Goal: Obtain resource: Download file/media

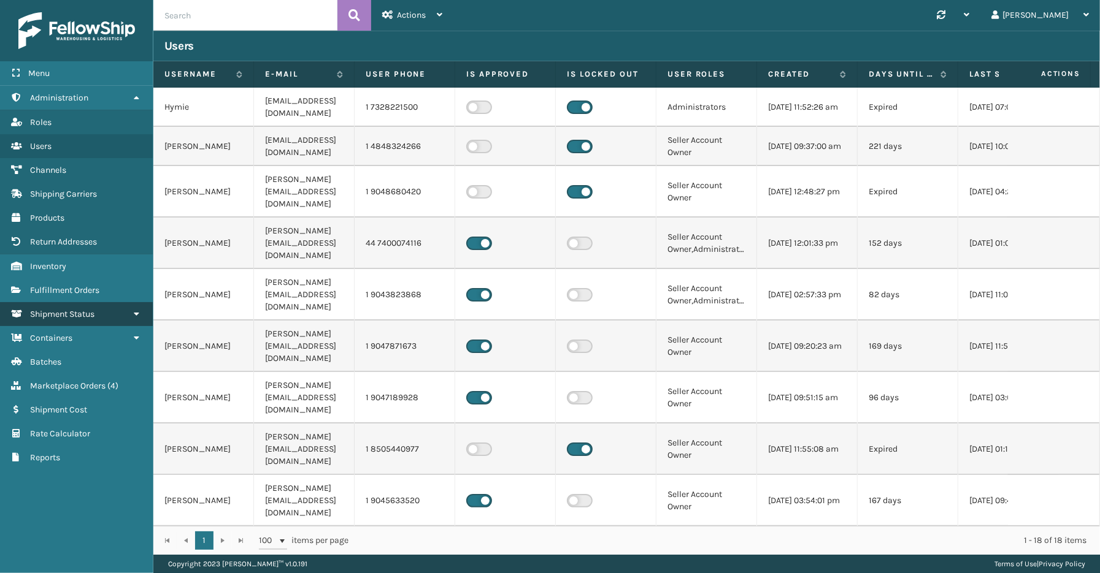
click at [68, 309] on span "Shipment Status" at bounding box center [62, 314] width 64 height 10
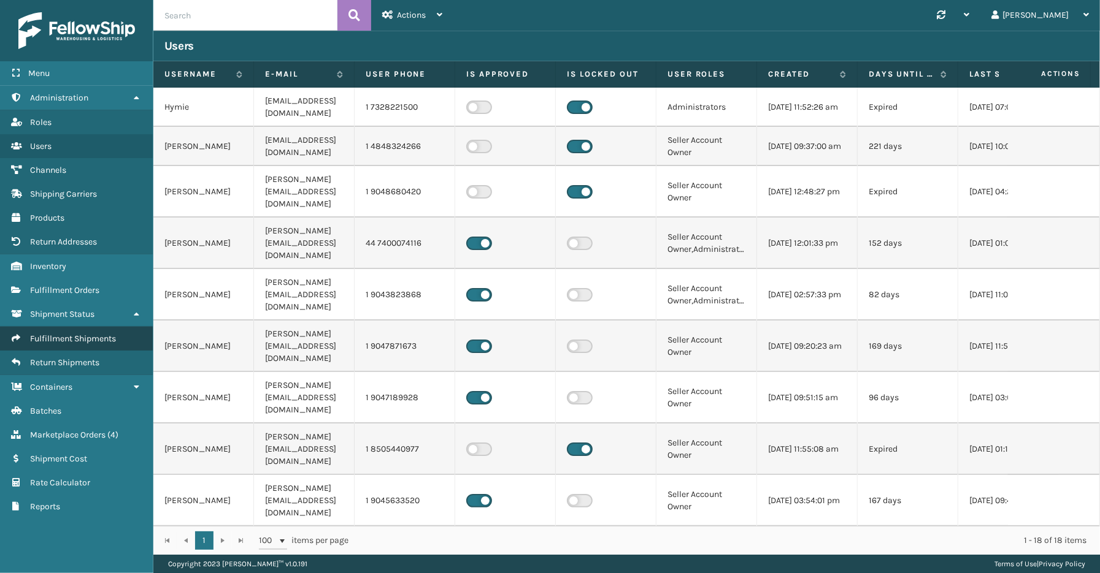
click at [72, 334] on span "Fulfillment Shipments" at bounding box center [73, 339] width 86 height 10
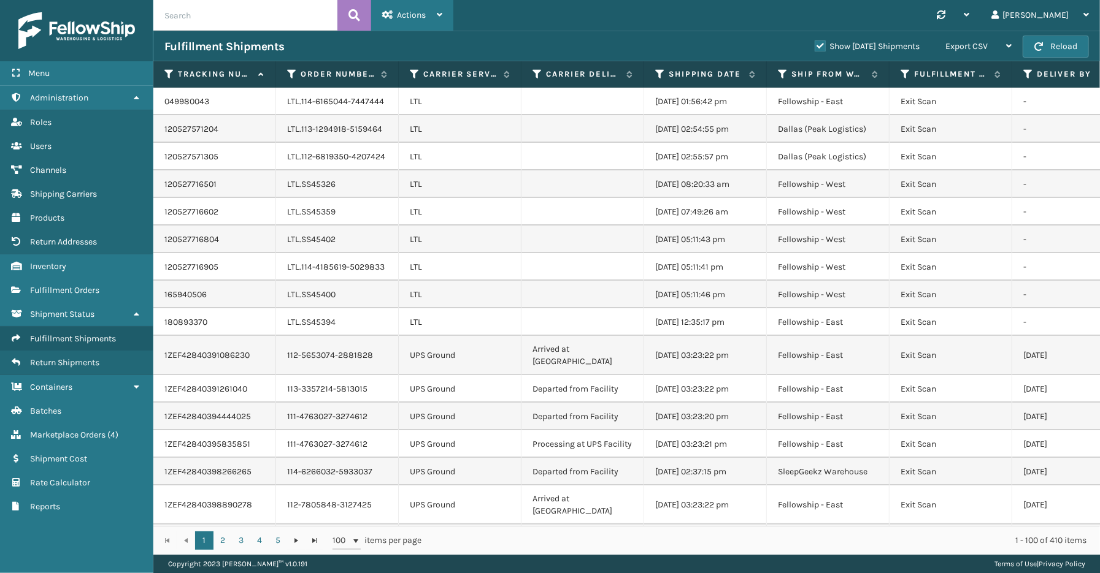
click at [438, 15] on icon at bounding box center [440, 14] width 6 height 9
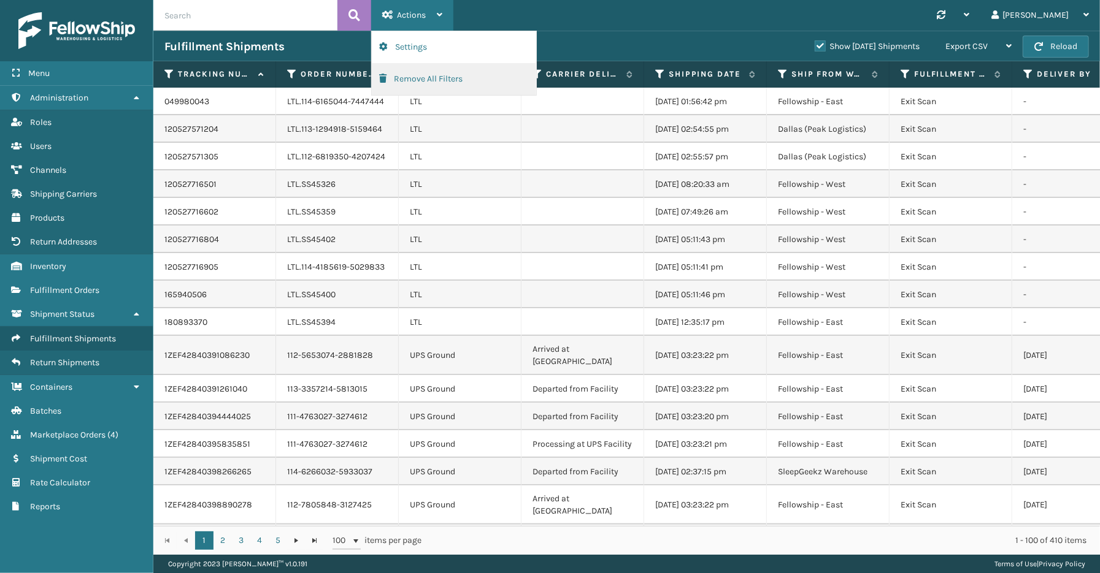
click at [419, 74] on button "Remove All Filters" at bounding box center [454, 79] width 164 height 32
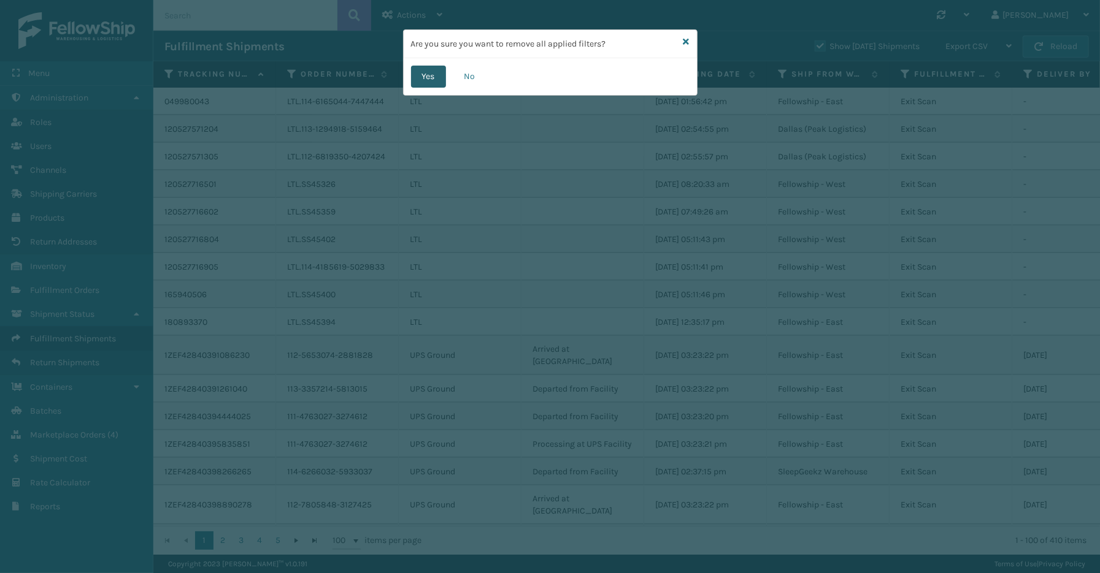
click at [438, 75] on button "Yes" at bounding box center [428, 77] width 35 height 22
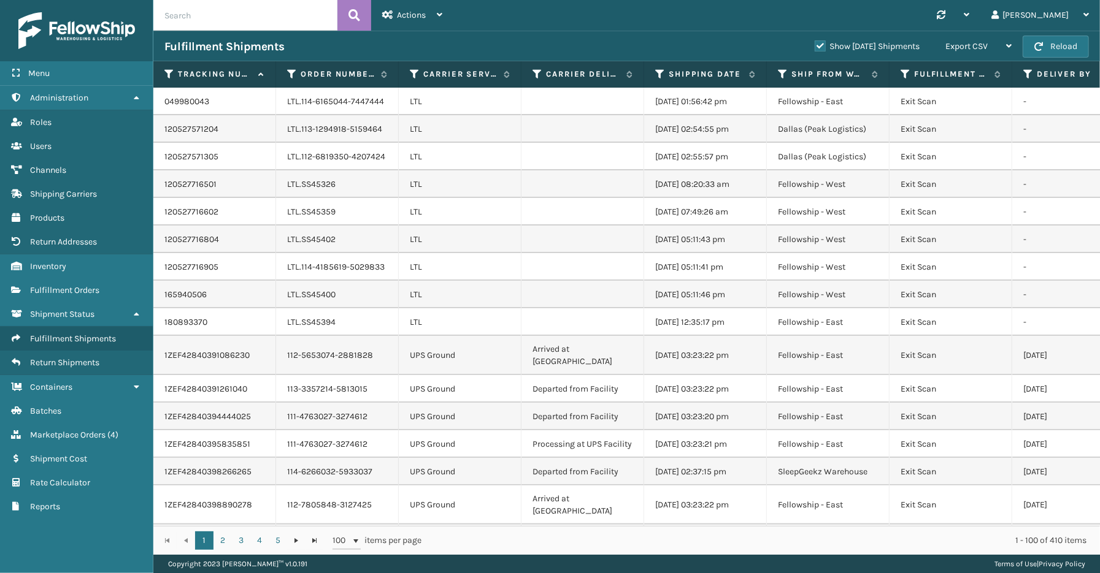
click at [815, 45] on label "Show [DATE] Shipments" at bounding box center [867, 46] width 105 height 10
click at [815, 45] on input "Show [DATE] Shipments" at bounding box center [815, 43] width 1 height 8
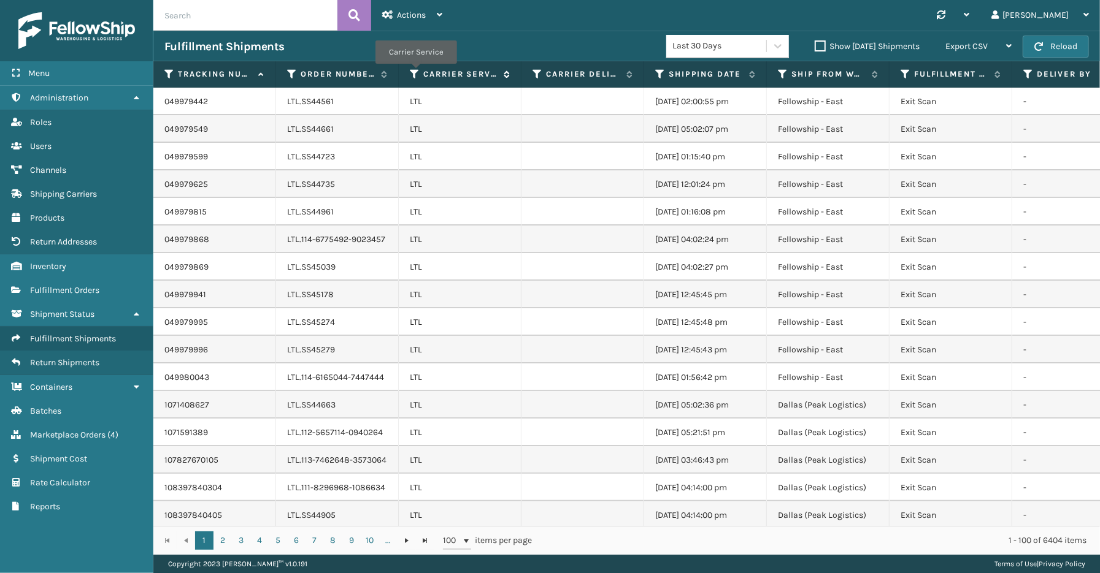
click at [415, 72] on icon at bounding box center [415, 74] width 10 height 11
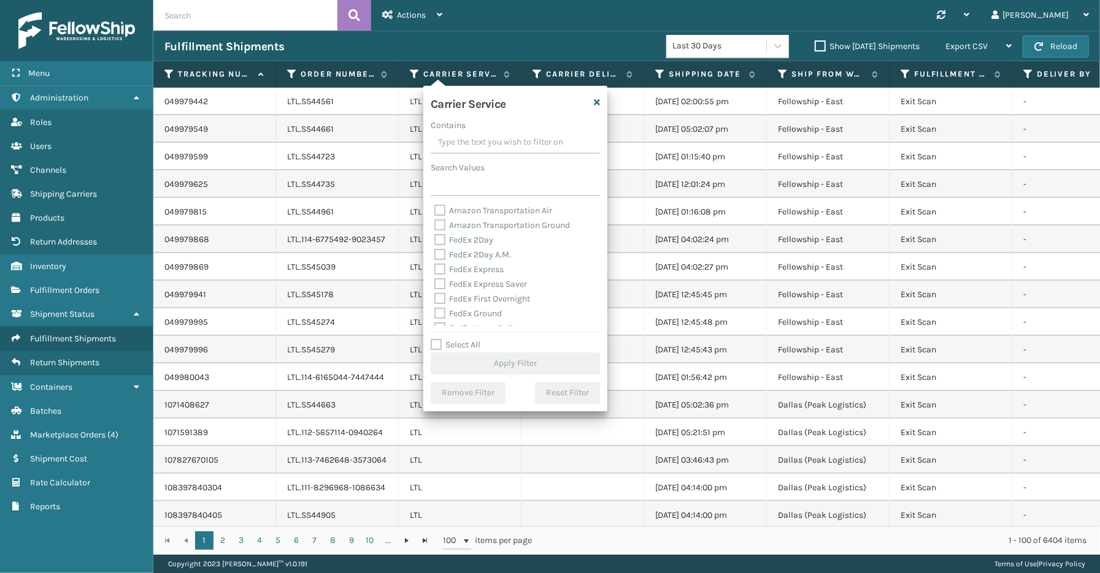
click at [472, 350] on label "Select All" at bounding box center [456, 345] width 50 height 10
click at [472, 339] on input "Select All" at bounding box center [523, 338] width 184 height 1
checkbox input "true"
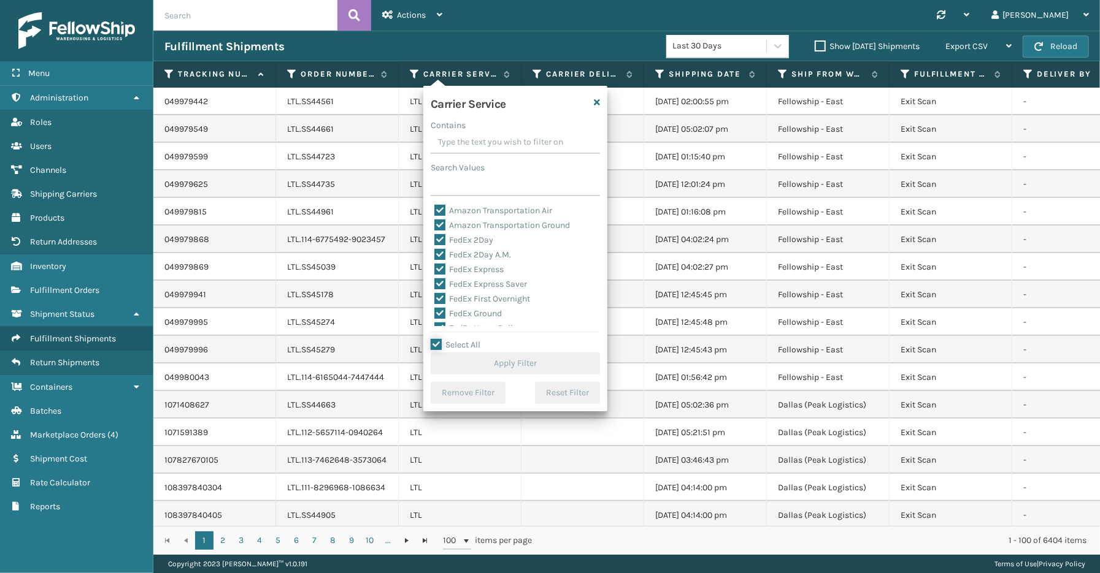
checkbox input "true"
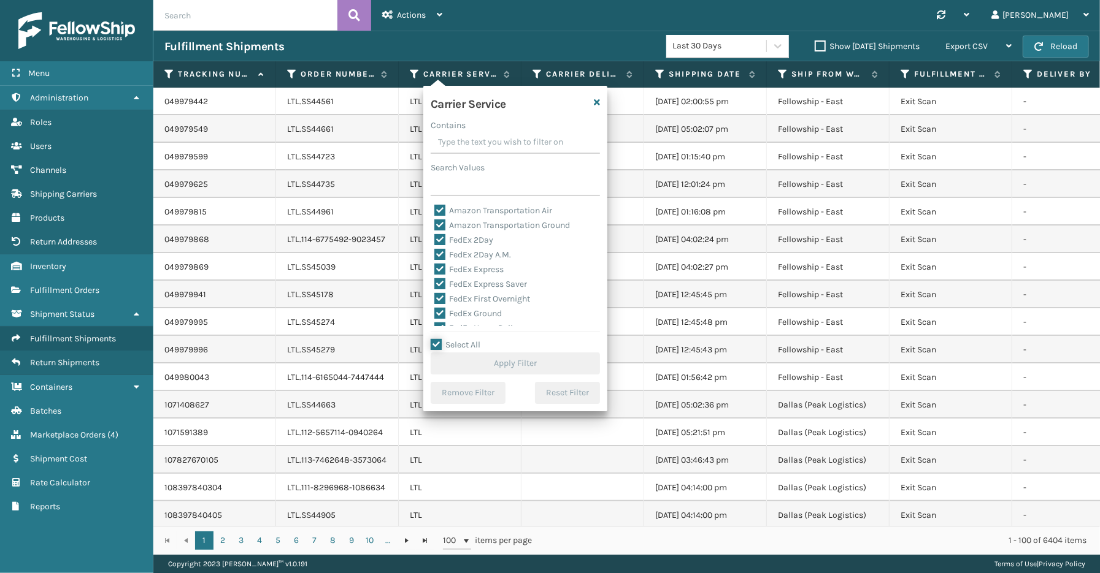
checkbox input "true"
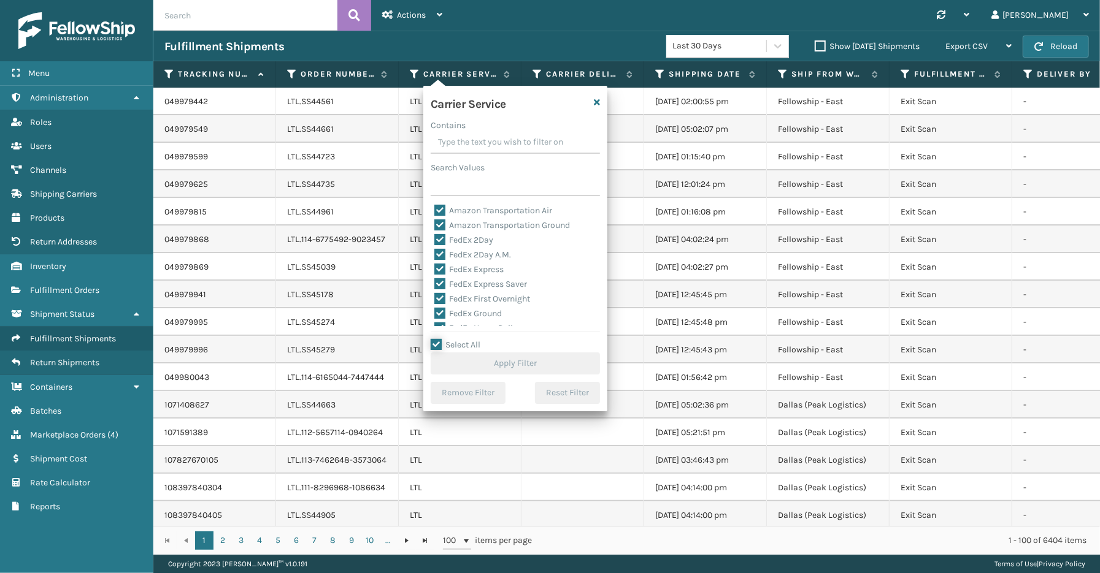
checkbox input "true"
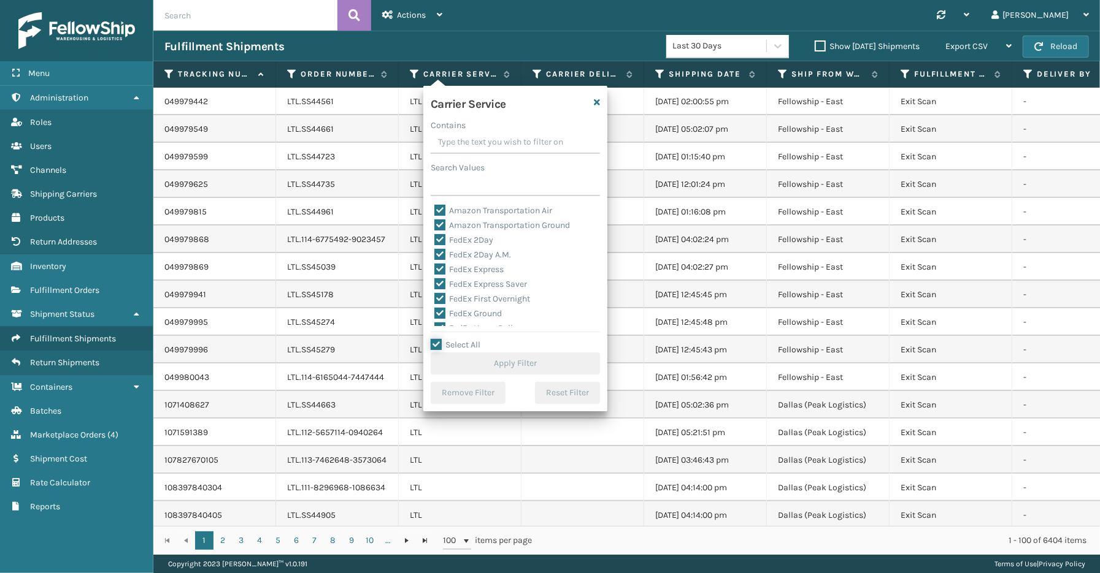
checkbox input "true"
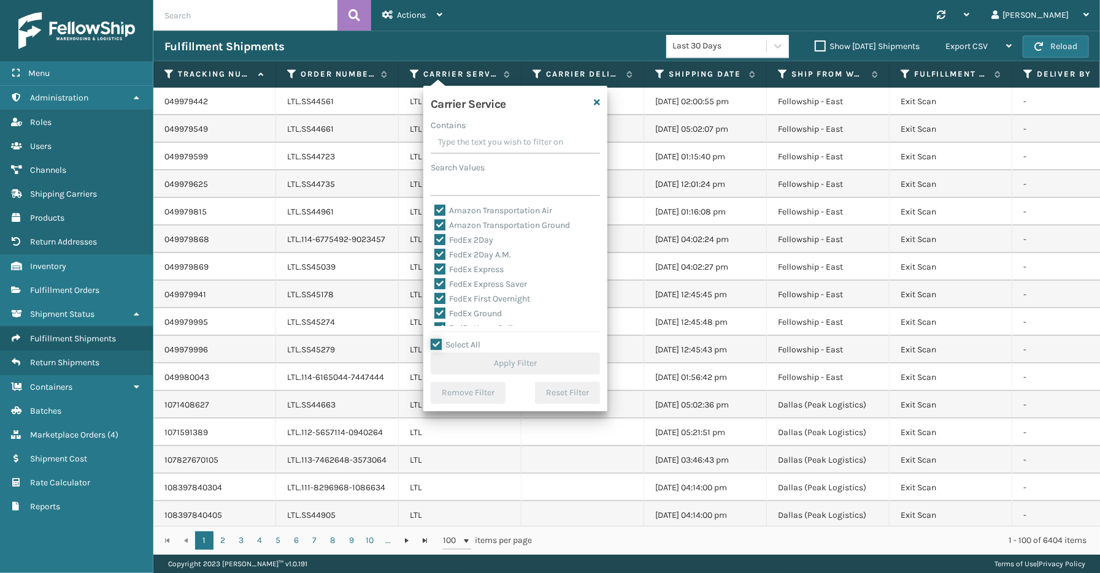
checkbox input "true"
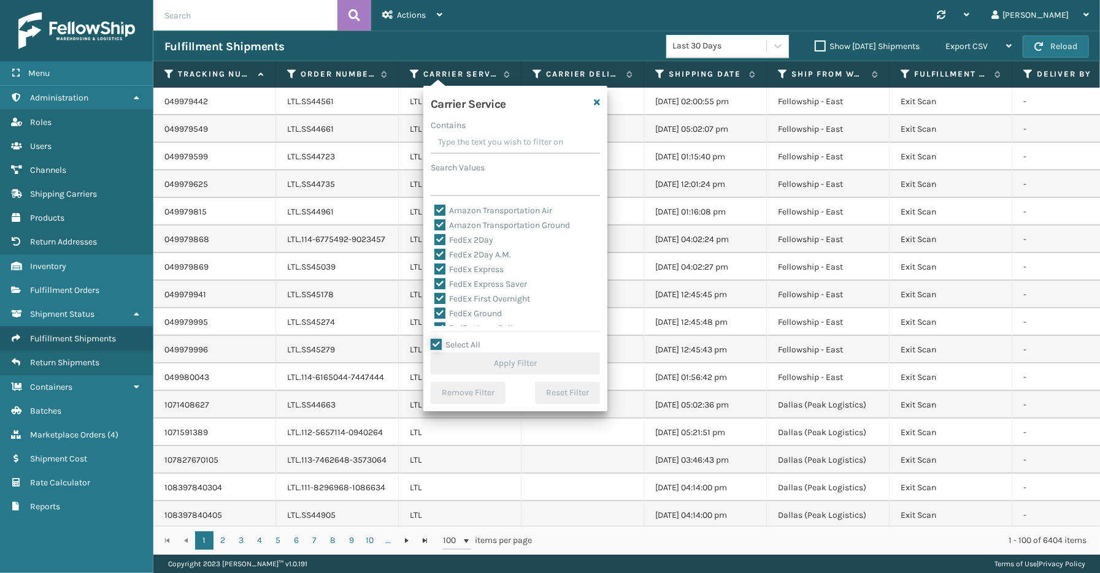
checkbox input "true"
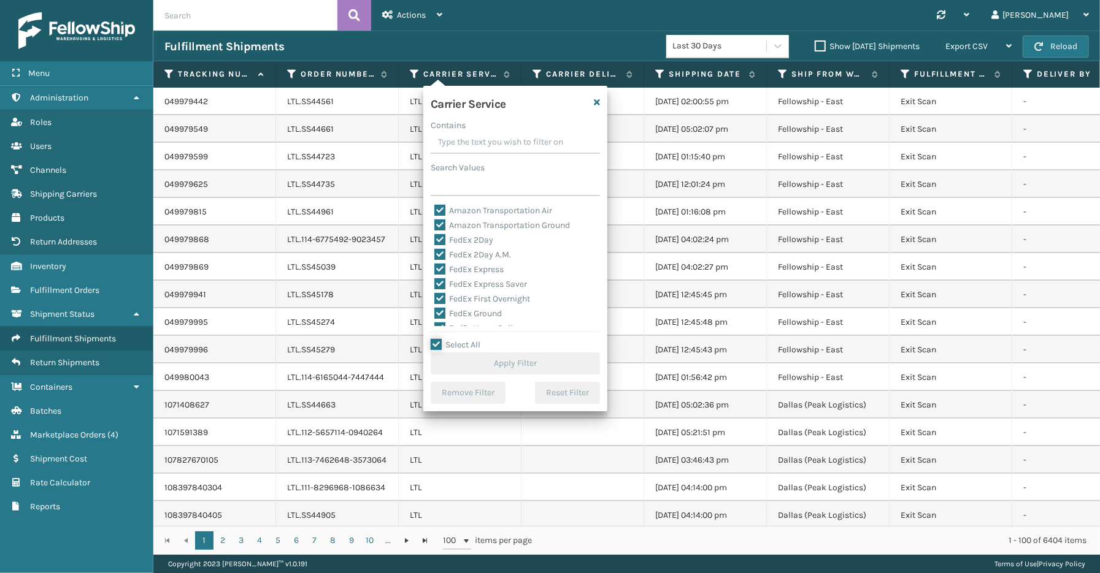
checkbox input "true"
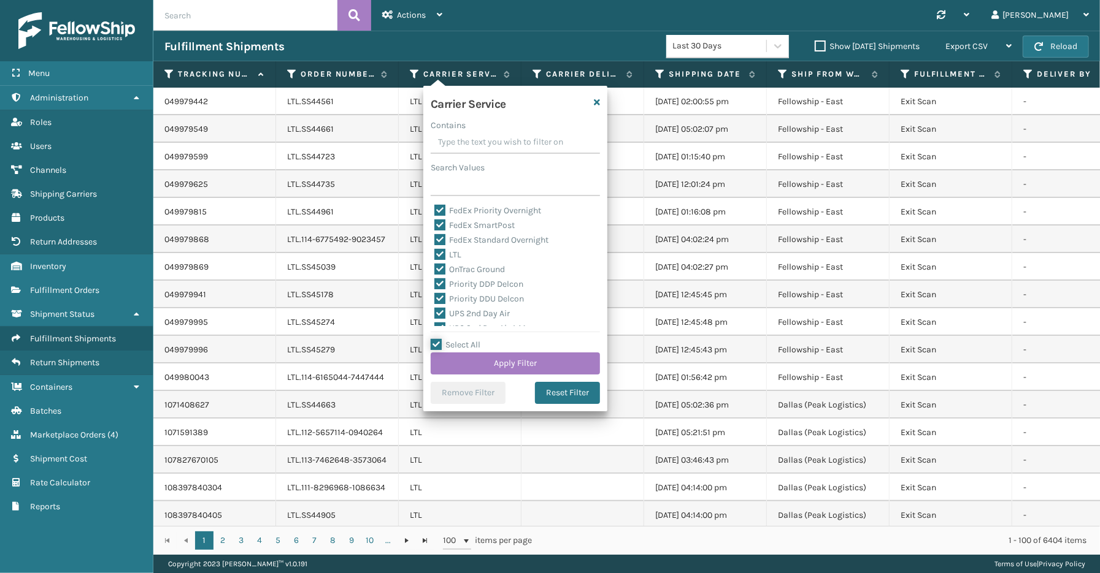
scroll to position [105, 0]
click at [454, 285] on label "LTL" at bounding box center [447, 282] width 27 height 10
click at [435, 283] on input "LTL" at bounding box center [434, 279] width 1 height 8
checkbox input "false"
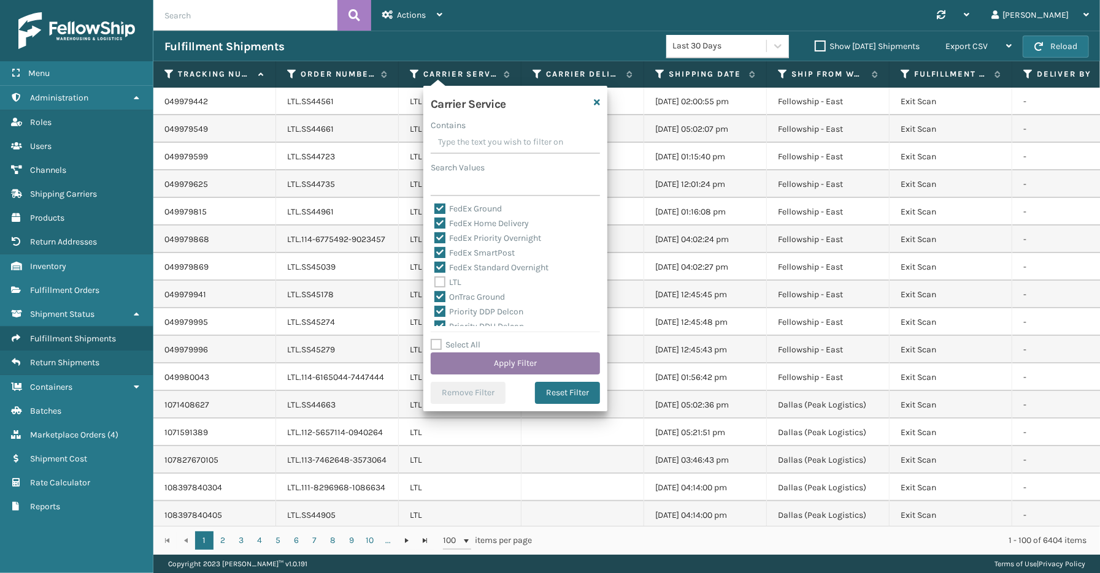
click at [481, 356] on button "Apply Filter" at bounding box center [515, 364] width 169 height 22
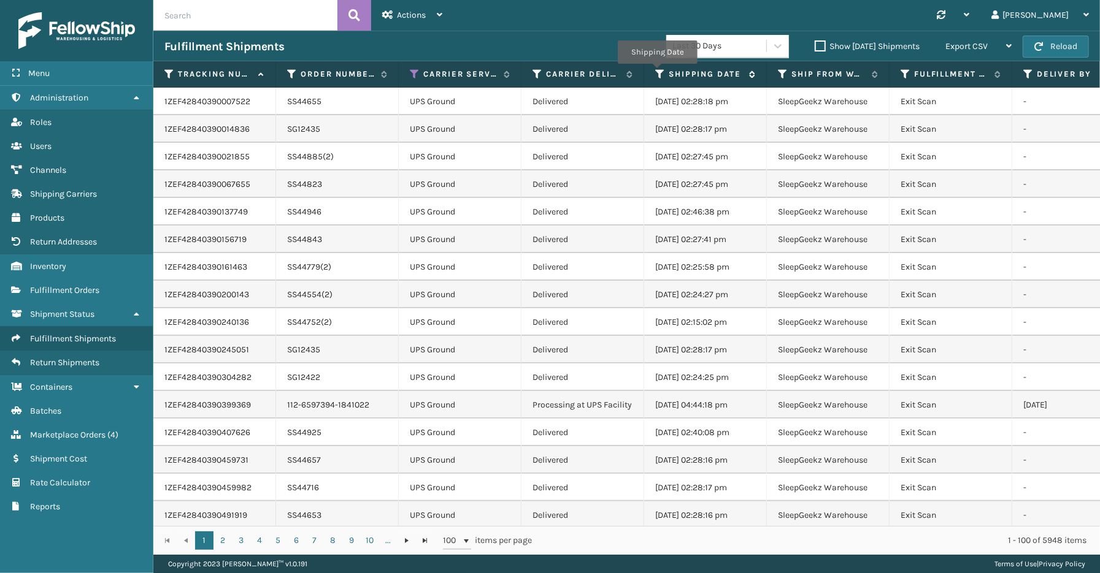
click at [657, 72] on icon at bounding box center [660, 74] width 10 height 11
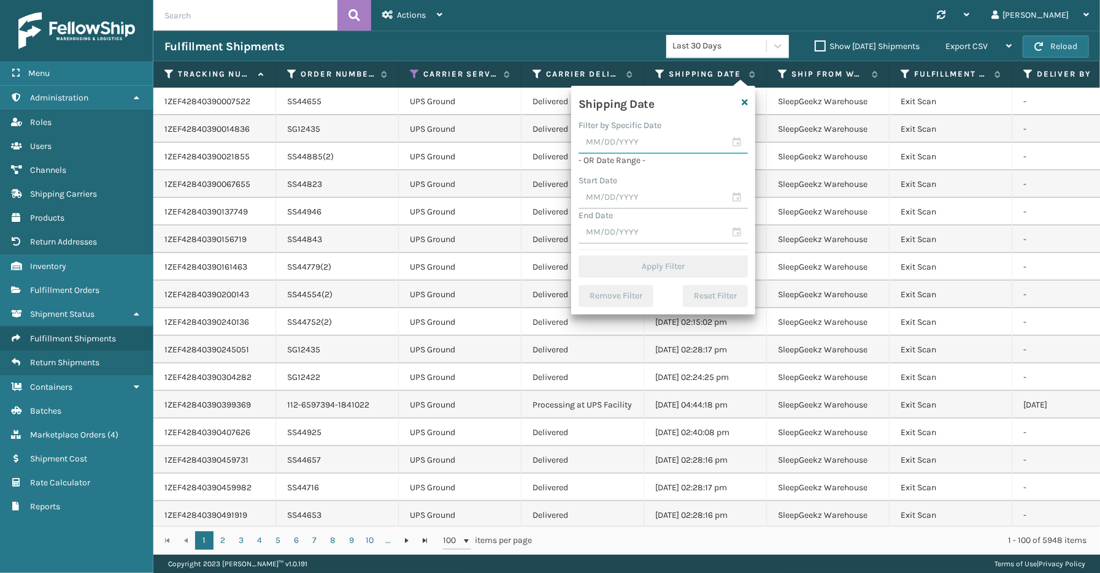
click at [732, 138] on input "text" at bounding box center [662, 143] width 169 height 22
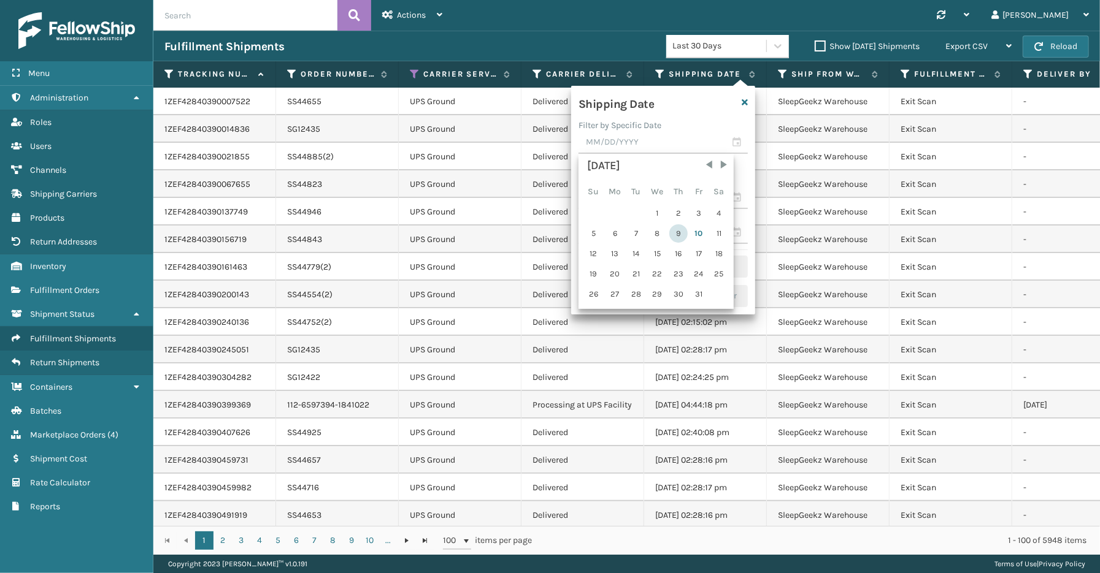
click at [670, 229] on div "9" at bounding box center [678, 233] width 18 height 18
type input "[DATE]"
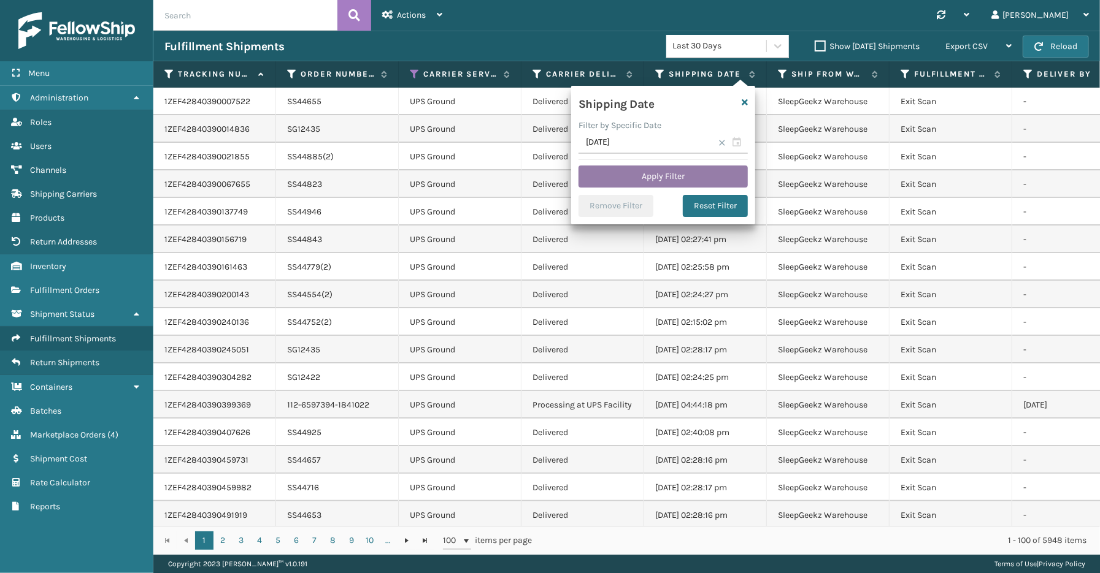
click at [640, 176] on button "Apply Filter" at bounding box center [662, 177] width 169 height 22
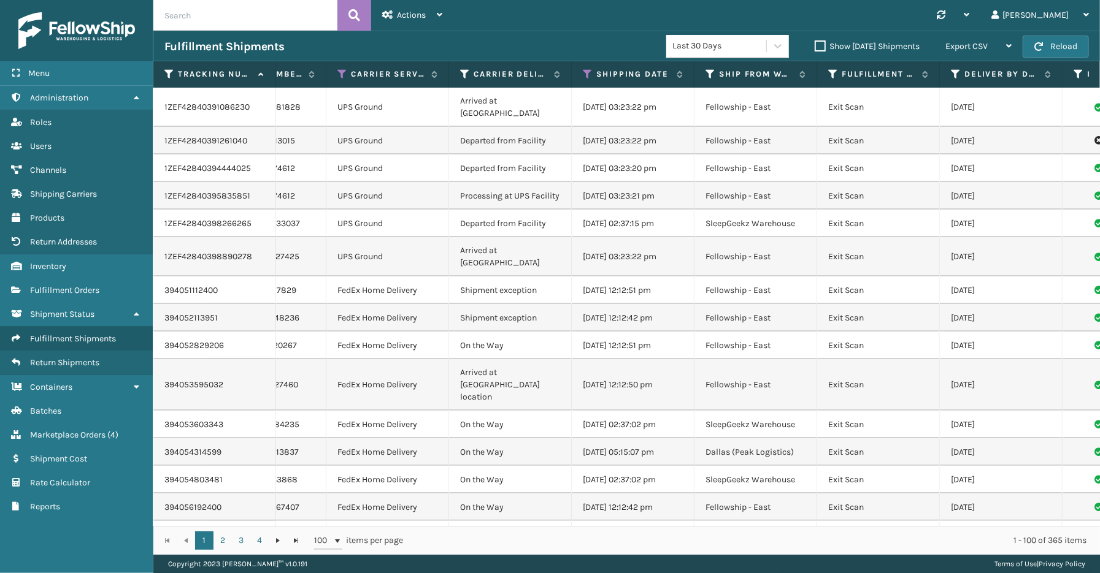
scroll to position [0, 117]
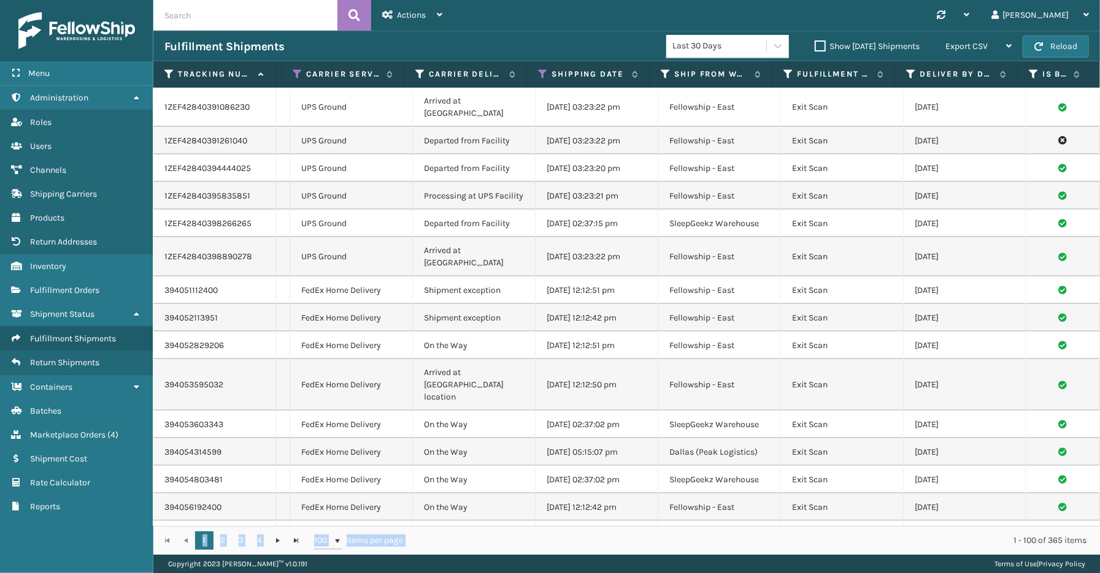
drag, startPoint x: 667, startPoint y: 547, endPoint x: 187, endPoint y: 547, distance: 480.3
click at [187, 547] on div "1 2 3 4 1 2 3 4 100 items per page 1 - 100 of 365 items" at bounding box center [626, 540] width 946 height 29
click at [973, 47] on span "Export CSV" at bounding box center [966, 46] width 42 height 10
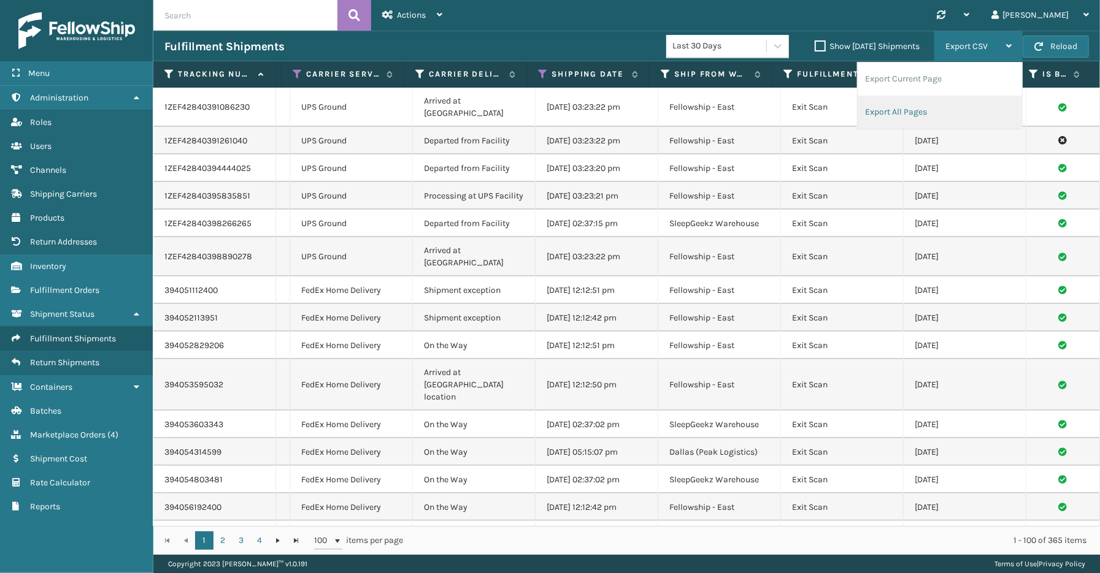
click at [910, 123] on li "Export All Pages" at bounding box center [939, 112] width 164 height 33
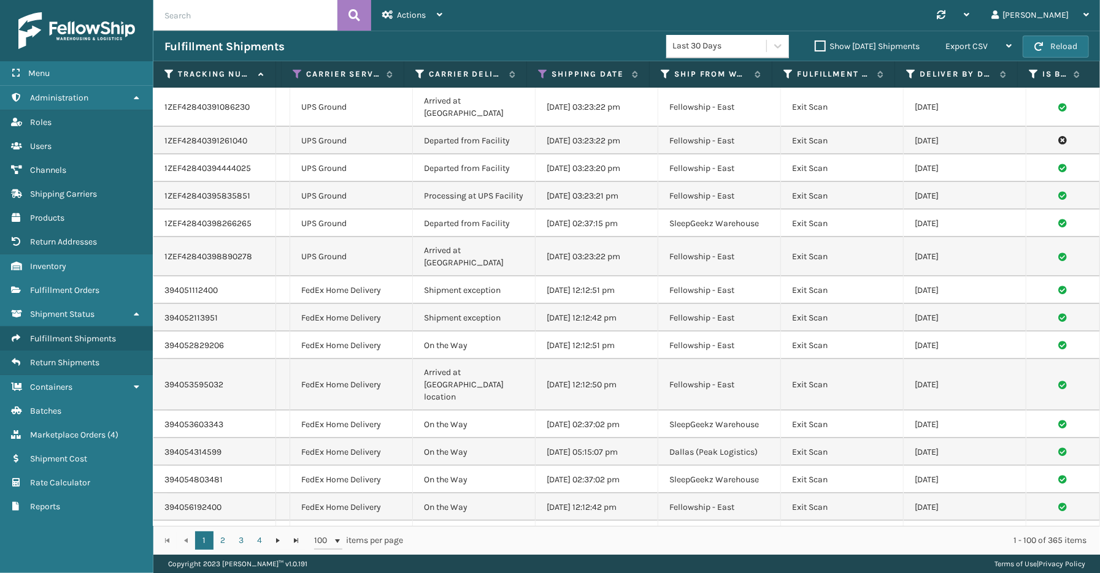
drag, startPoint x: 70, startPoint y: 548, endPoint x: 76, endPoint y: 532, distance: 16.5
click at [70, 548] on div "Menu Administration Roles Users Channels Shipping Carriers Products Return Addr…" at bounding box center [76, 286] width 153 height 573
click at [64, 288] on span "Fulfillment Orders" at bounding box center [64, 290] width 69 height 10
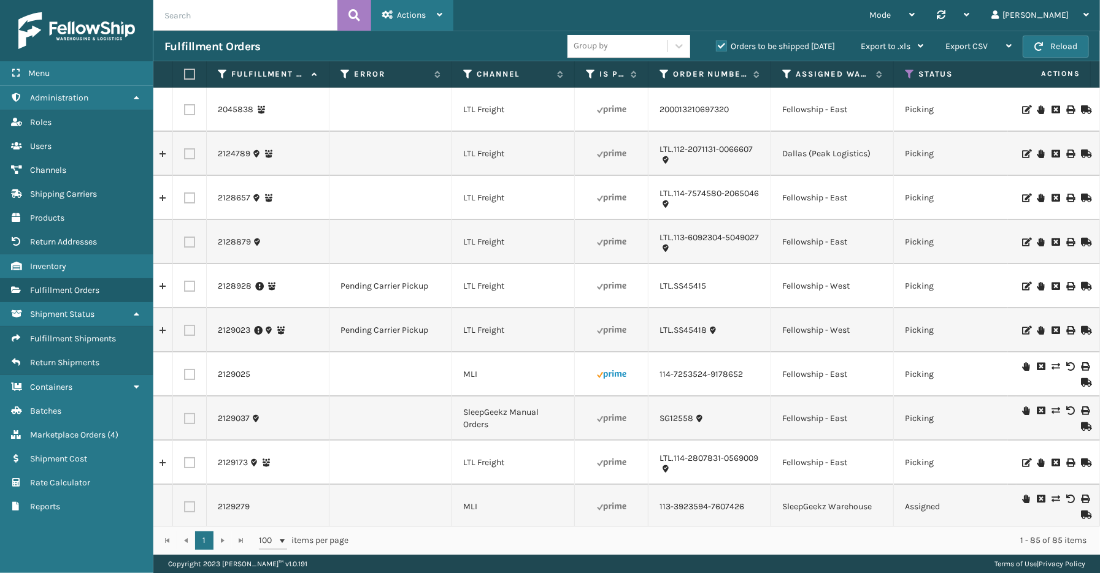
click at [434, 17] on div "Actions" at bounding box center [412, 15] width 60 height 31
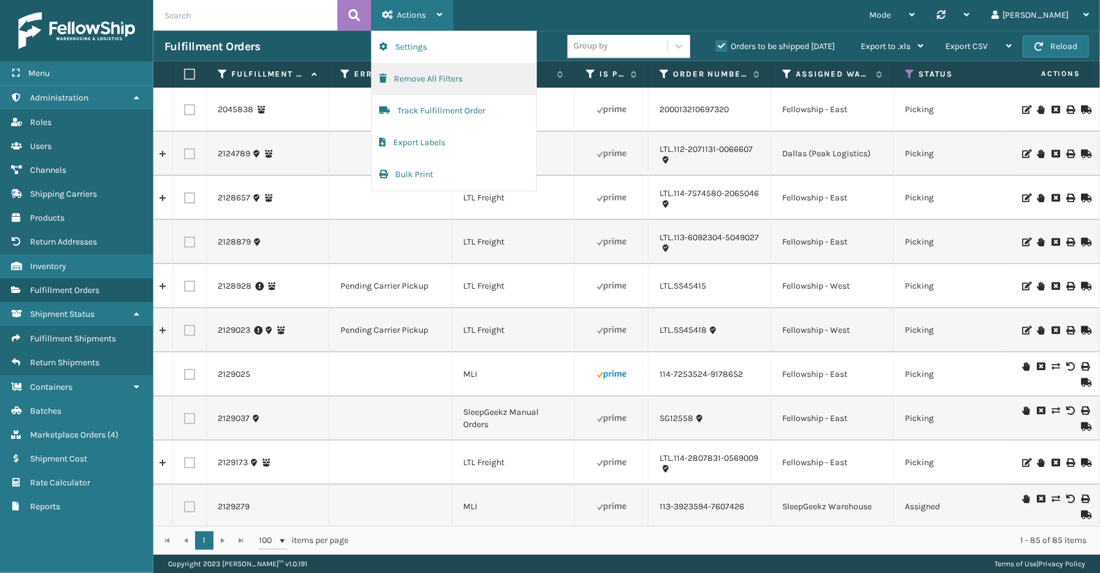
click at [423, 75] on button "Remove All Filters" at bounding box center [454, 79] width 164 height 32
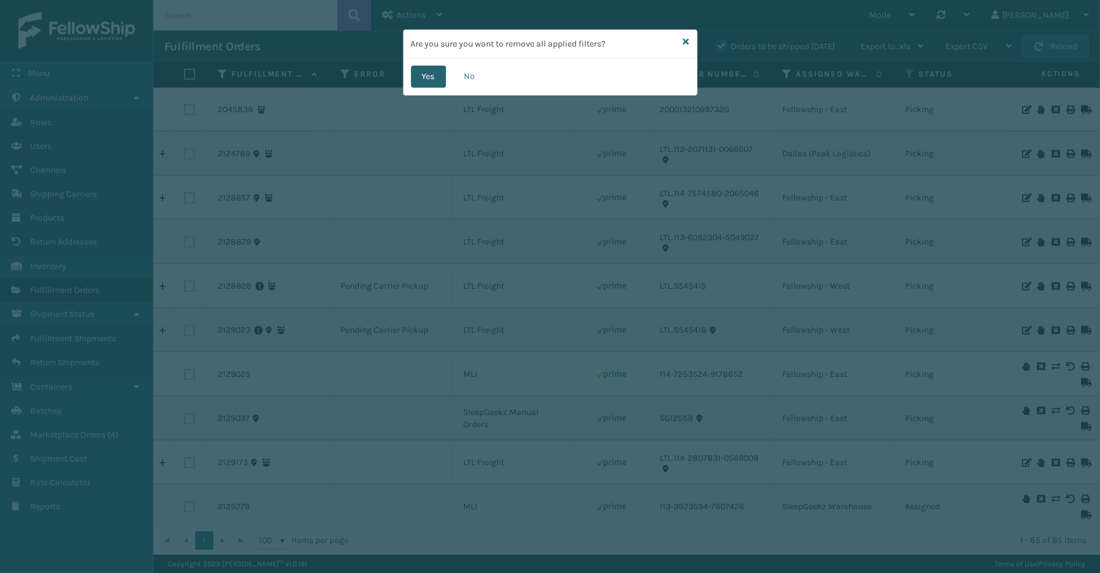
click at [432, 75] on button "Yes" at bounding box center [428, 77] width 35 height 22
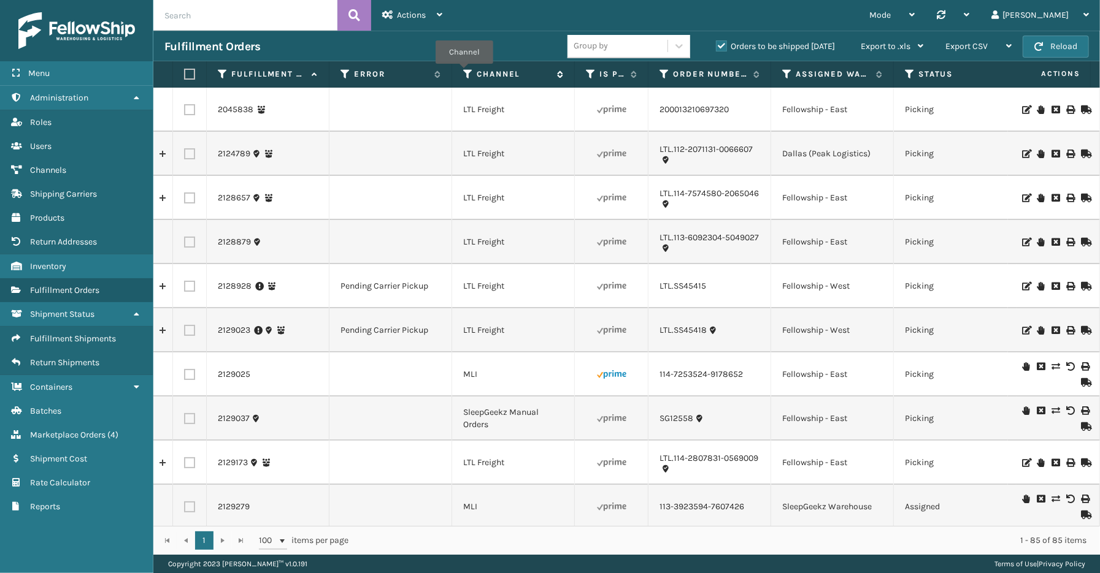
click at [464, 72] on icon at bounding box center [468, 74] width 10 height 11
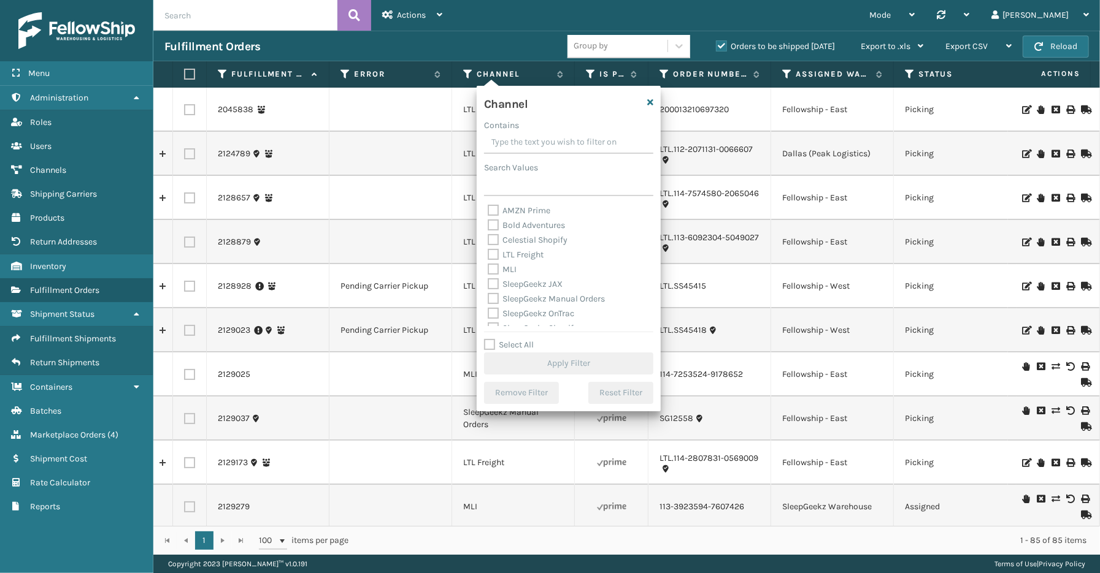
click at [713, 44] on div "Orders to be shipped [DATE]" at bounding box center [777, 46] width 145 height 15
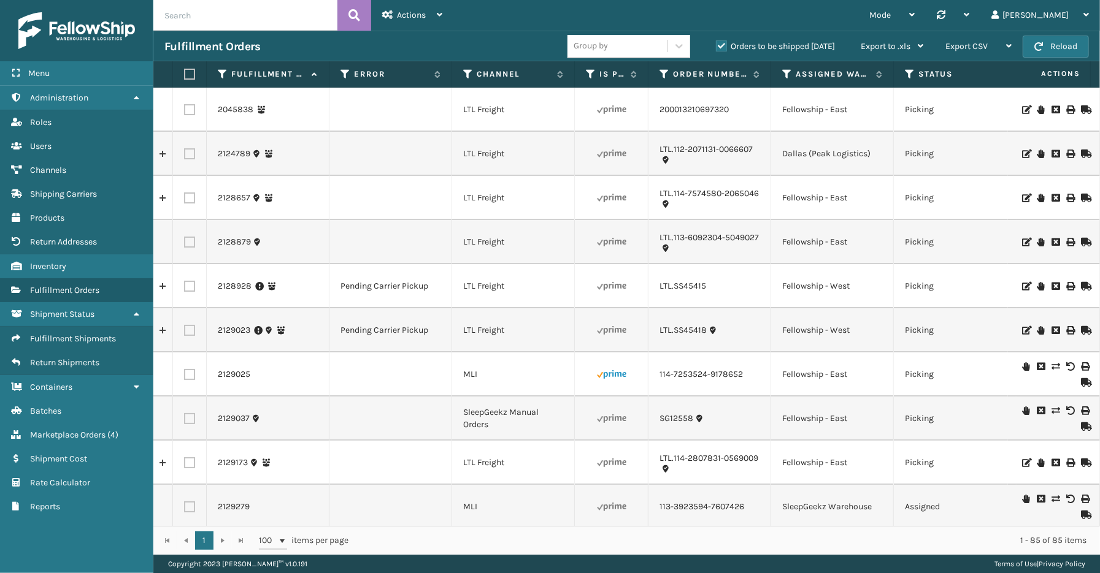
click at [719, 44] on label "Orders to be shipped [DATE]" at bounding box center [775, 46] width 119 height 10
click at [716, 44] on input "Orders to be shipped [DATE]" at bounding box center [716, 43] width 1 height 8
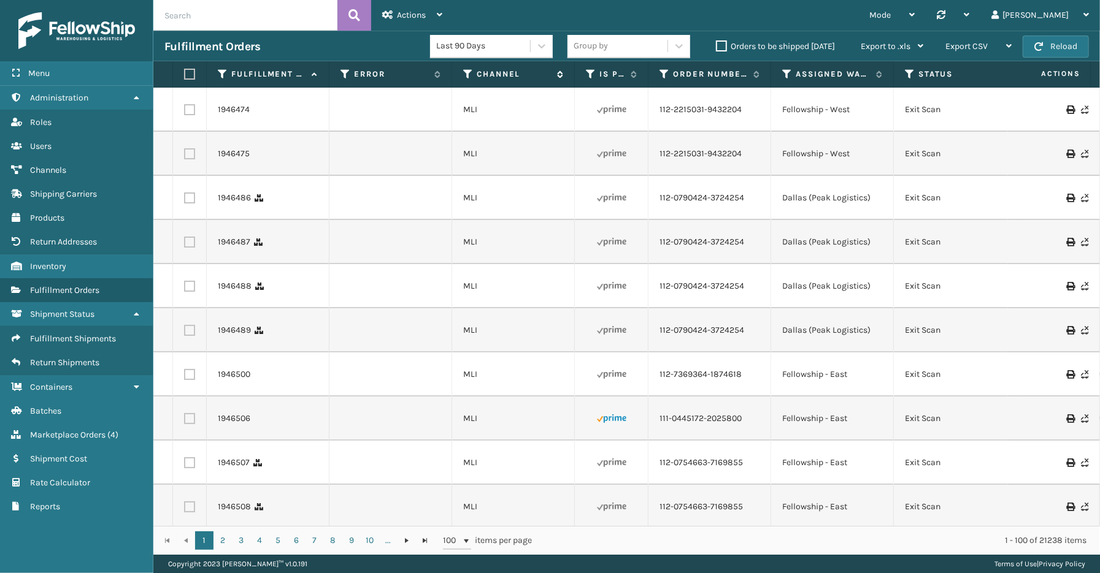
click at [465, 70] on icon at bounding box center [468, 74] width 10 height 11
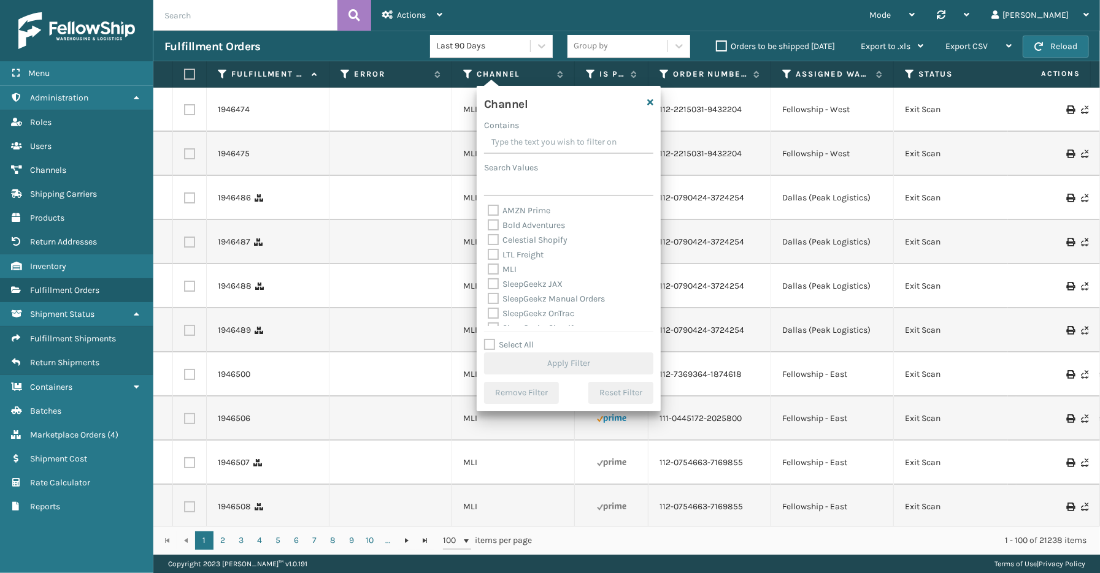
click at [513, 346] on label "Select All" at bounding box center [509, 345] width 50 height 10
click at [513, 339] on input "Select All" at bounding box center [576, 338] width 184 height 1
checkbox input "true"
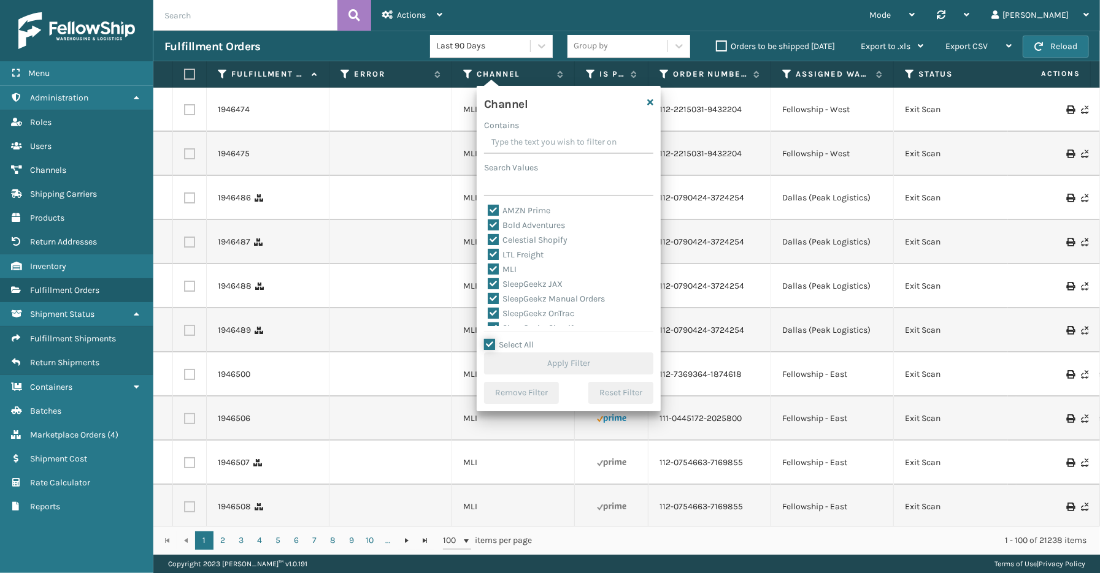
checkbox input "true"
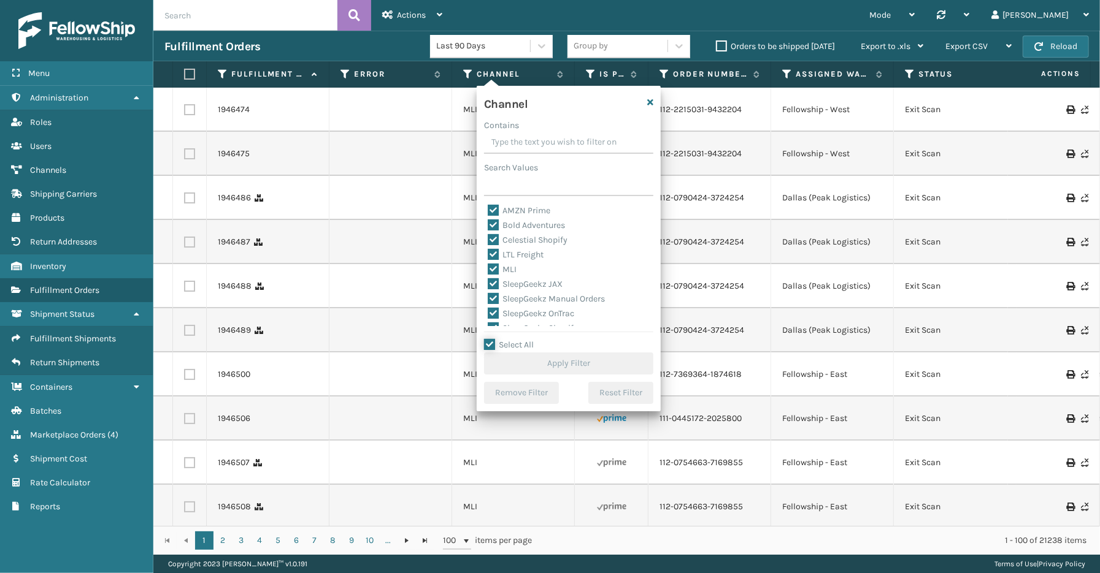
checkbox input "true"
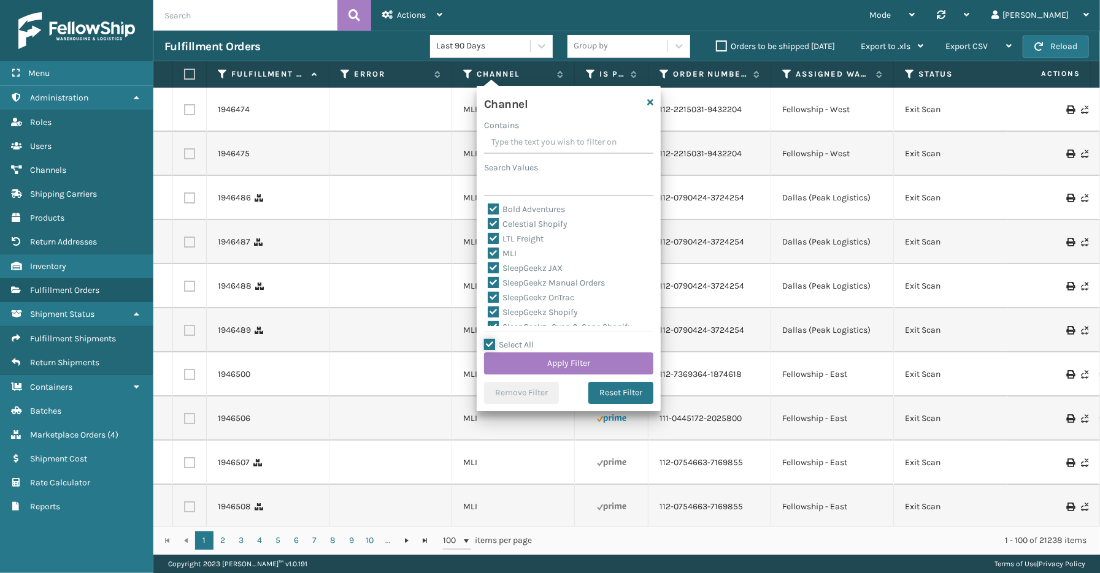
scroll to position [25, 0]
click at [518, 234] on label "LTL Freight" at bounding box center [516, 230] width 56 height 10
click at [488, 231] on input "LTL Freight" at bounding box center [488, 227] width 1 height 8
checkbox input "false"
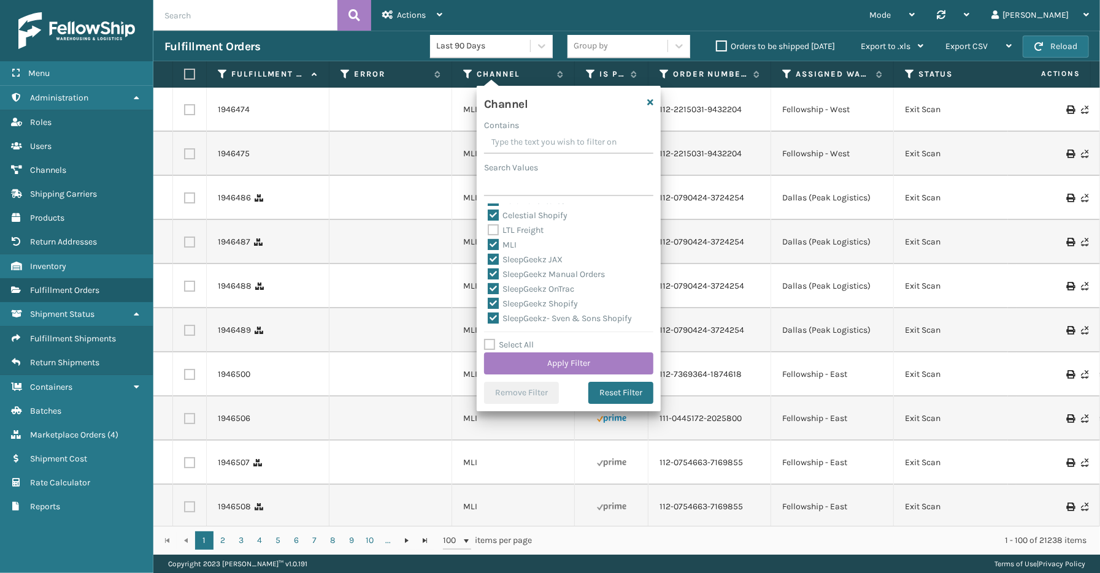
click at [540, 350] on div "Select All Apply Filter" at bounding box center [568, 356] width 169 height 37
click at [542, 364] on button "Apply Filter" at bounding box center [568, 364] width 169 height 22
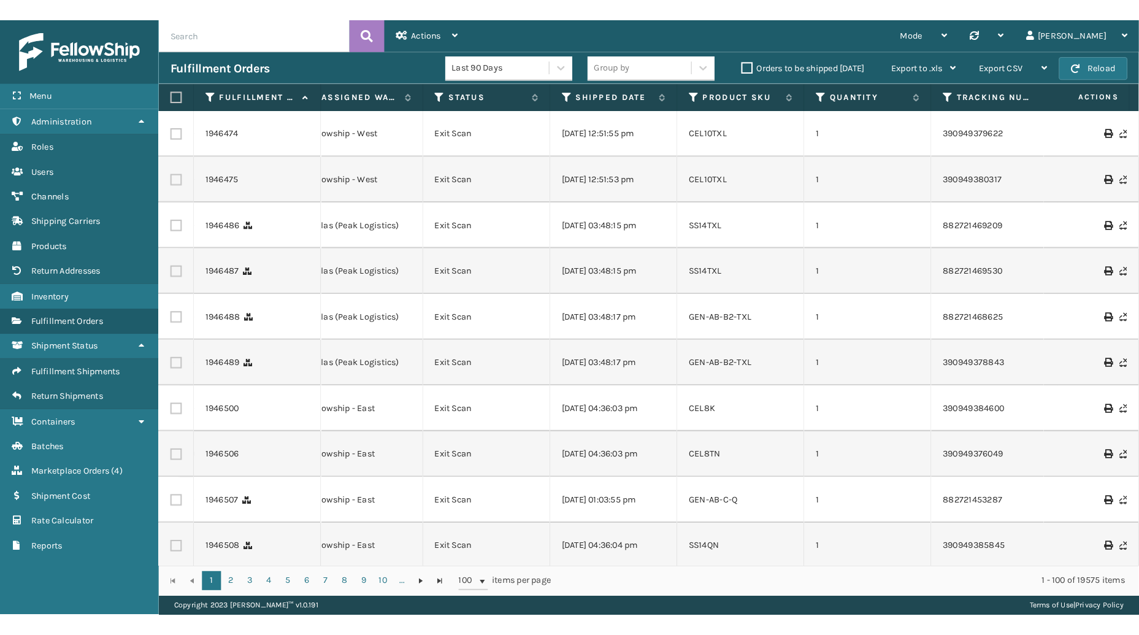
scroll to position [0, 464]
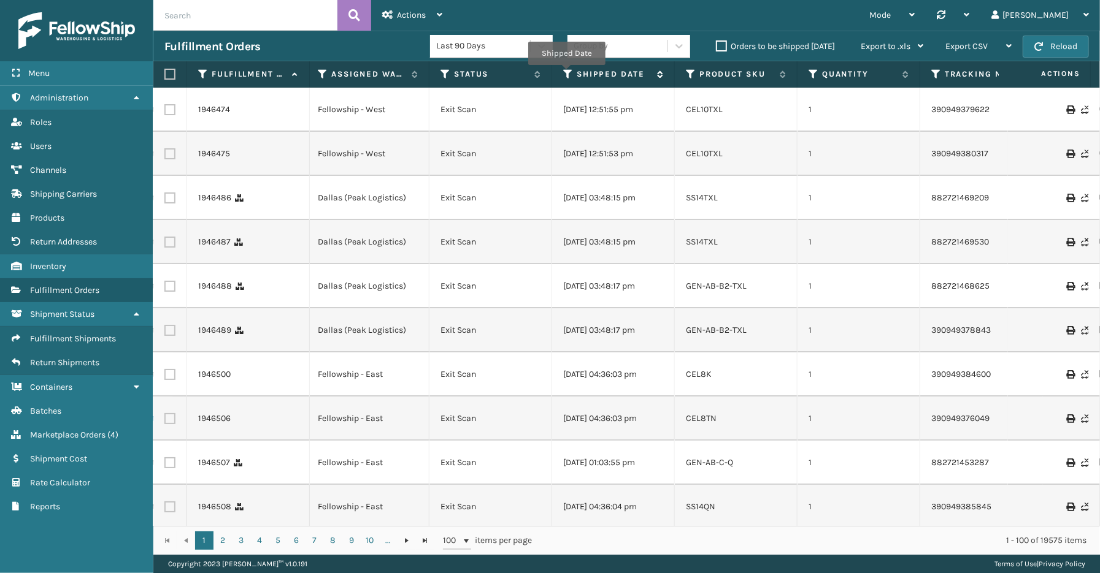
click at [566, 71] on icon at bounding box center [568, 74] width 10 height 11
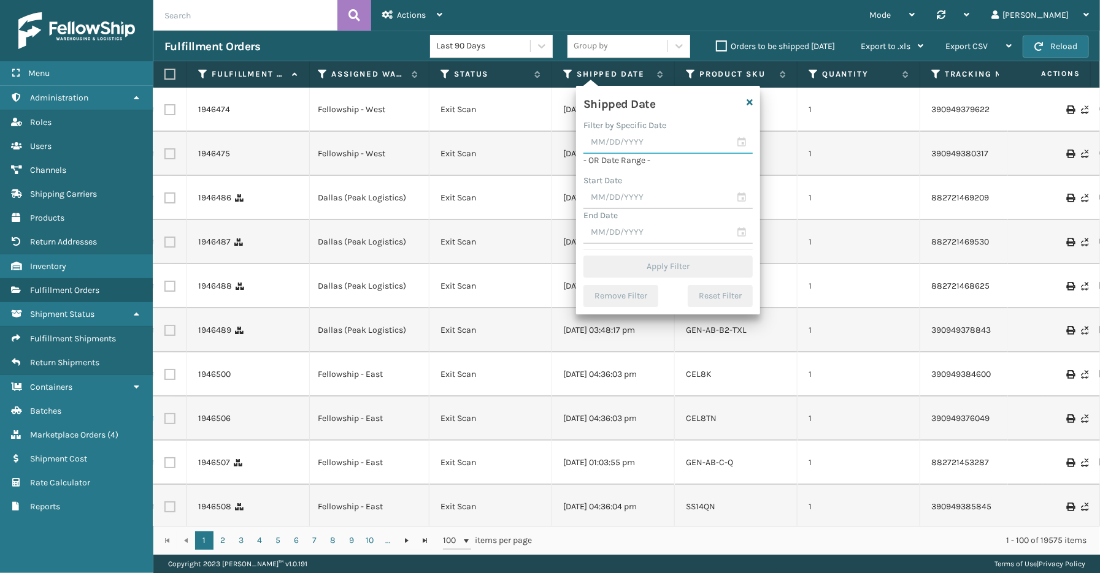
click at [744, 144] on input "text" at bounding box center [667, 143] width 169 height 22
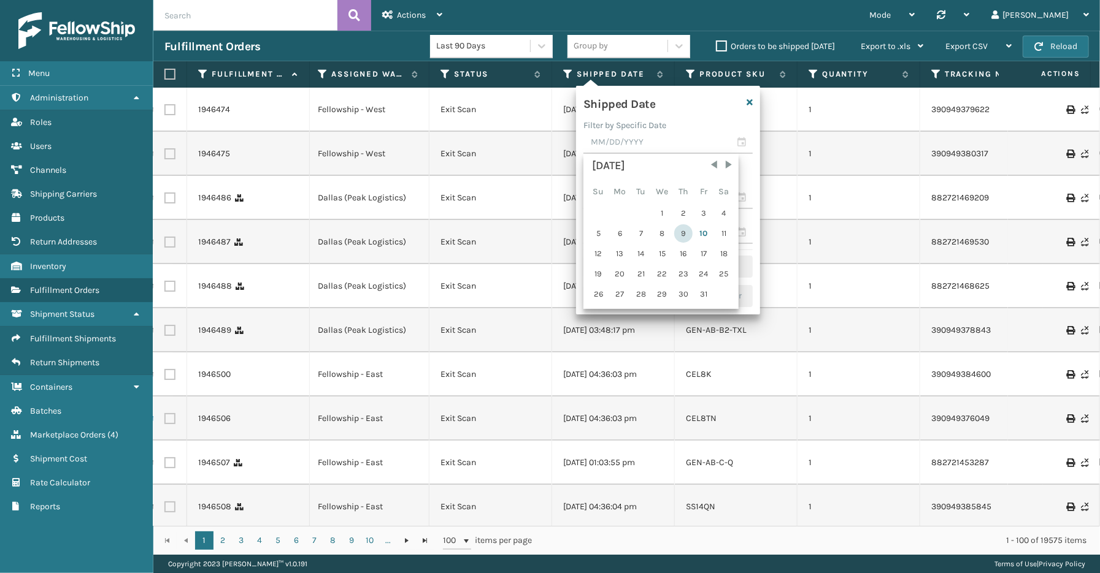
click at [682, 231] on div "9" at bounding box center [683, 233] width 18 height 18
type input "[DATE]"
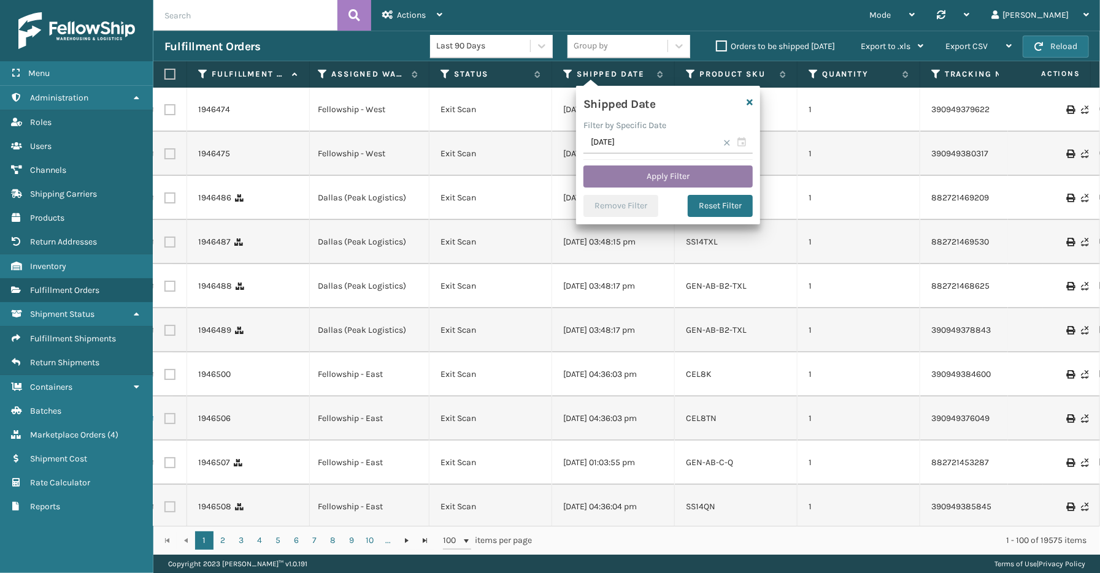
click at [683, 178] on button "Apply Filter" at bounding box center [667, 177] width 169 height 22
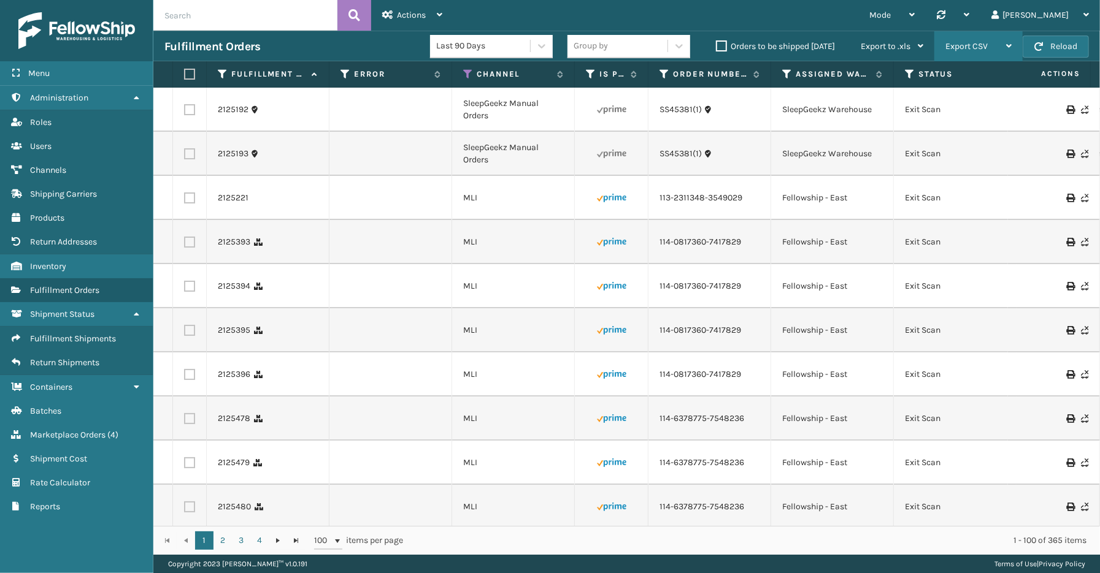
click at [972, 50] on span "Export CSV" at bounding box center [966, 46] width 42 height 10
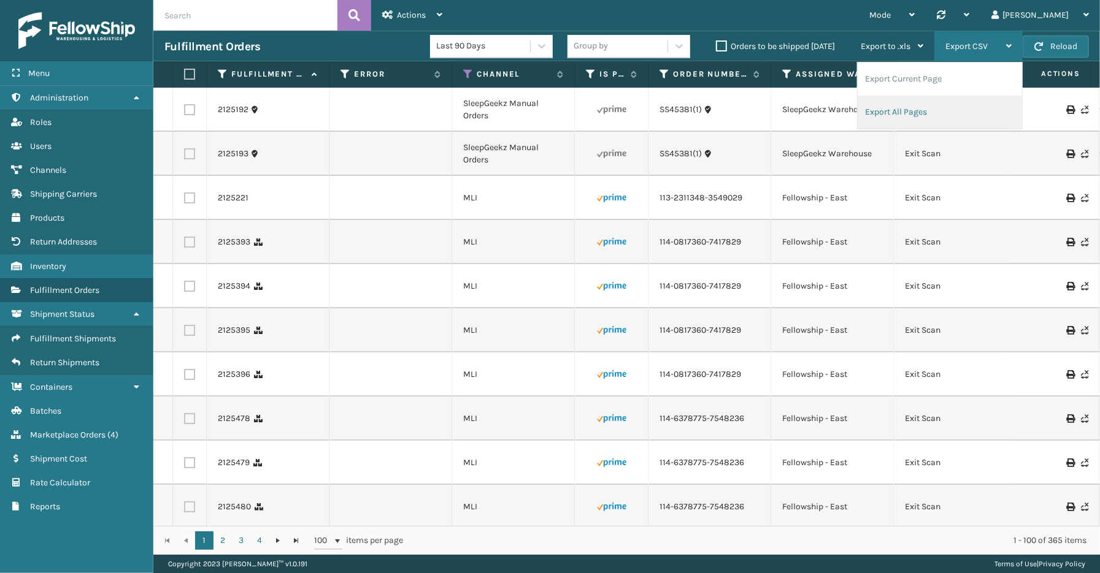
click at [937, 109] on li "Export All Pages" at bounding box center [939, 112] width 164 height 33
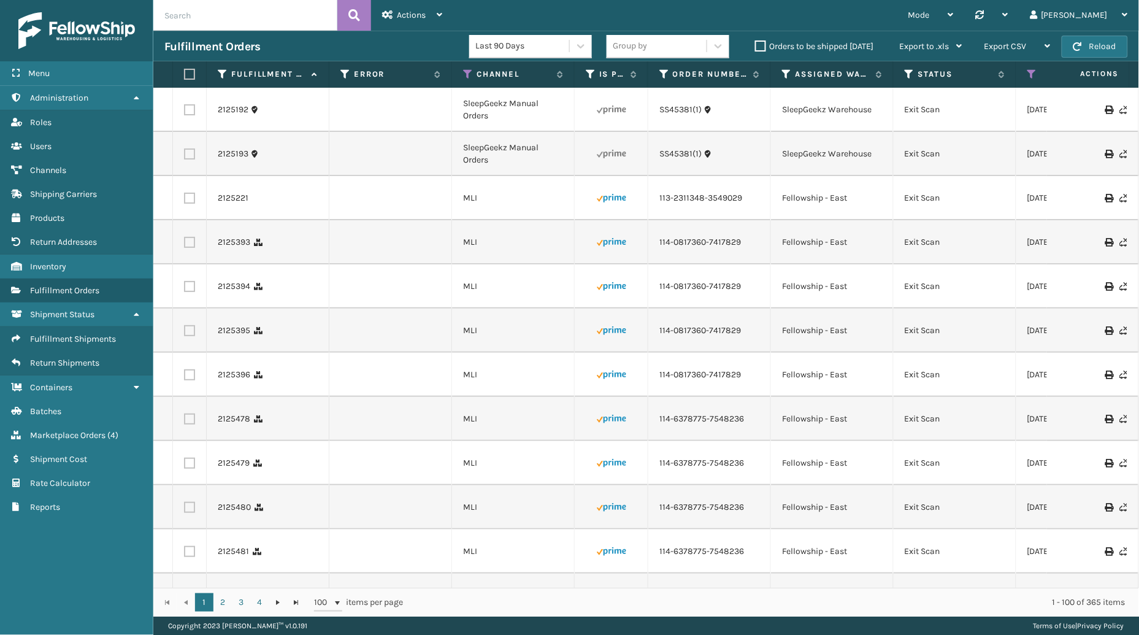
click at [75, 573] on div "Menu Administration Roles Users Channels Shipping Carriers Products Return Addr…" at bounding box center [76, 317] width 153 height 635
